Goal: Task Accomplishment & Management: Manage account settings

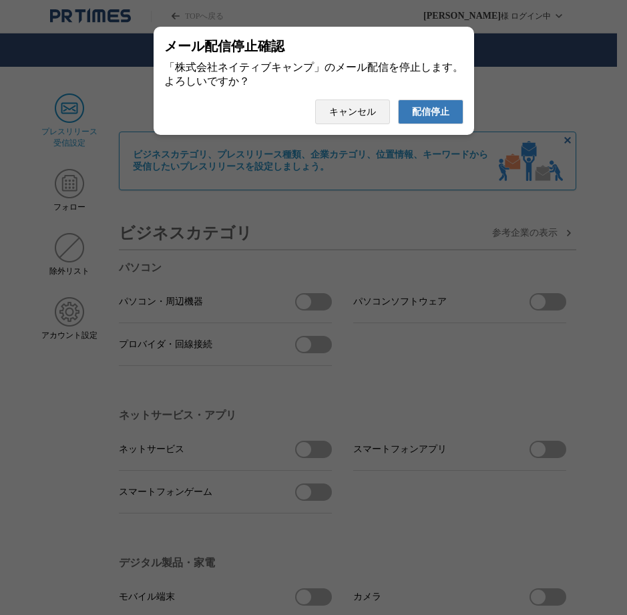
click at [438, 118] on span "配信停止" at bounding box center [430, 112] width 37 height 12
click at [442, 111] on span "配信停止" at bounding box center [430, 112] width 37 height 12
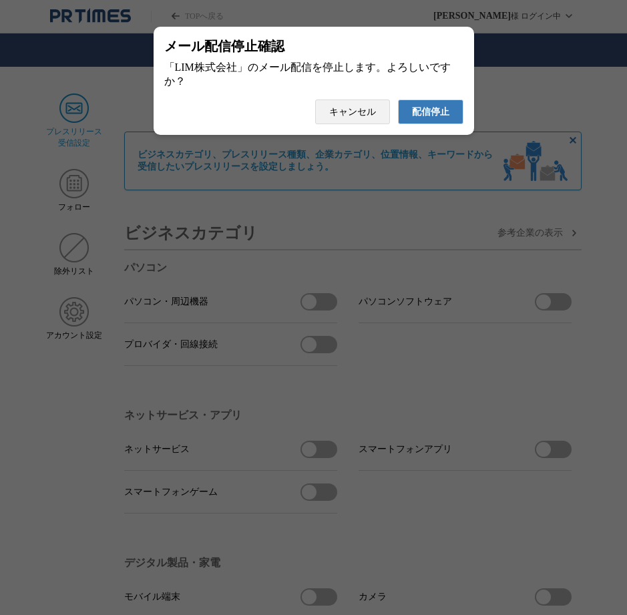
click at [427, 118] on span "配信停止" at bounding box center [430, 112] width 37 height 12
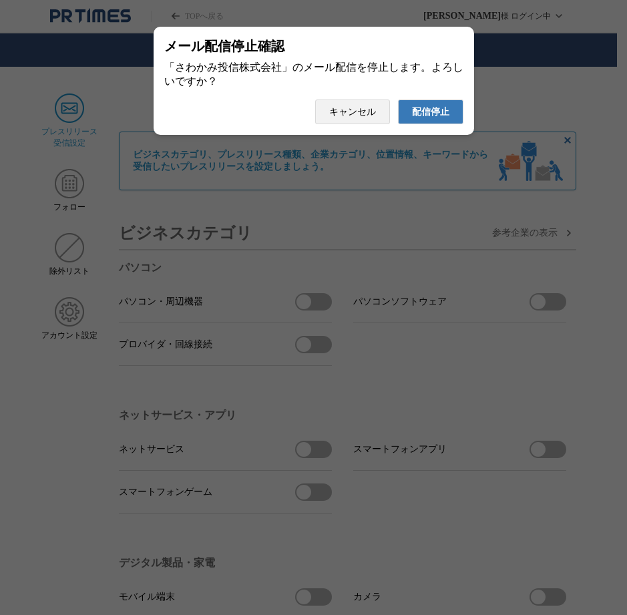
click at [426, 118] on span "配信停止" at bounding box center [430, 112] width 37 height 12
